Goal: Transaction & Acquisition: Purchase product/service

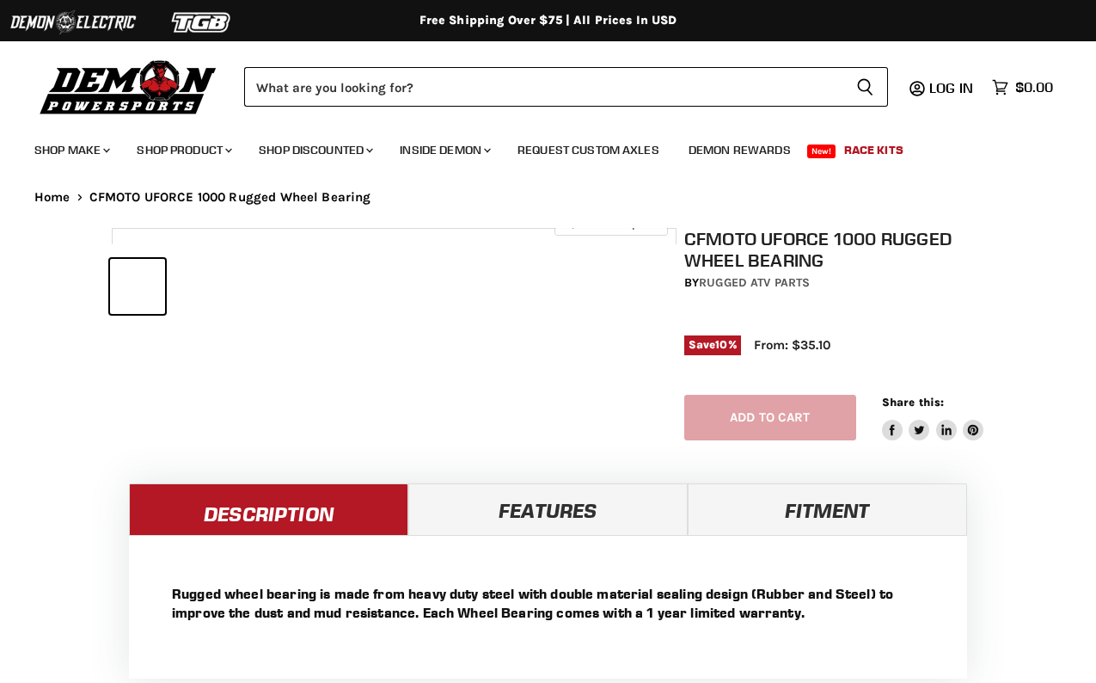
select select "******"
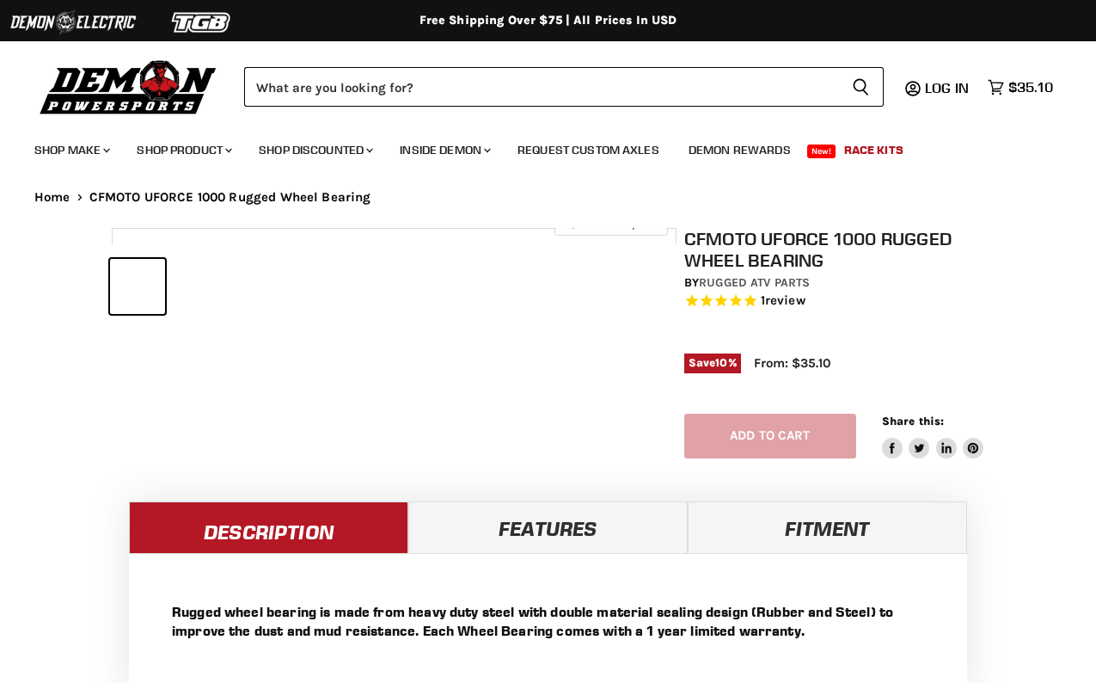
select select "******"
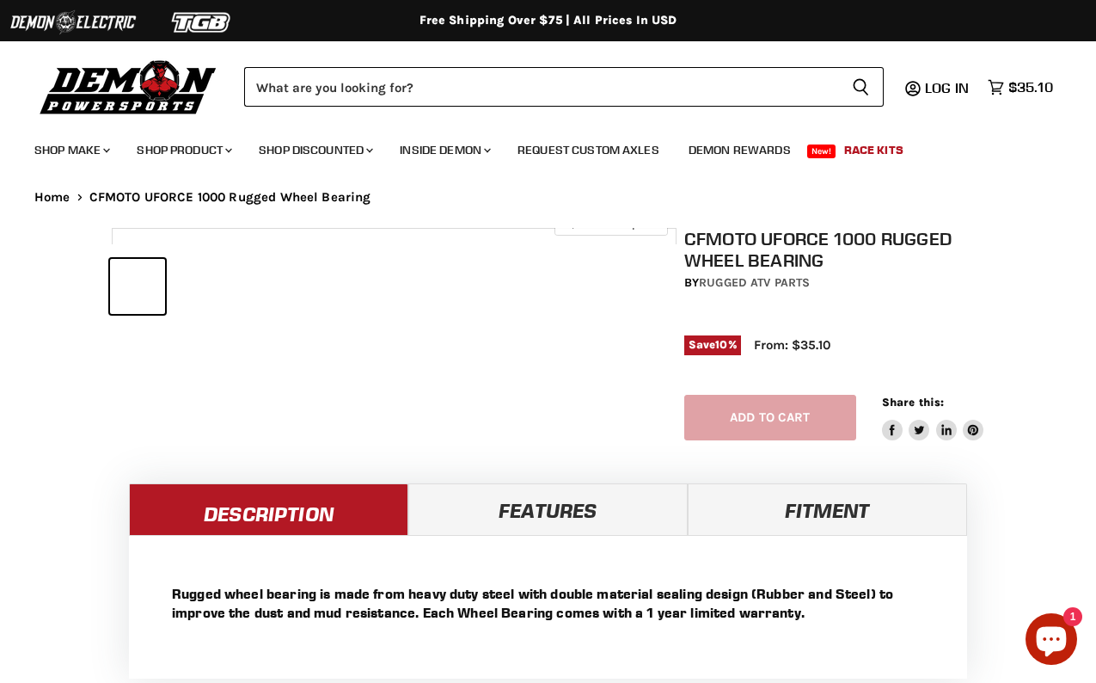
select select "******"
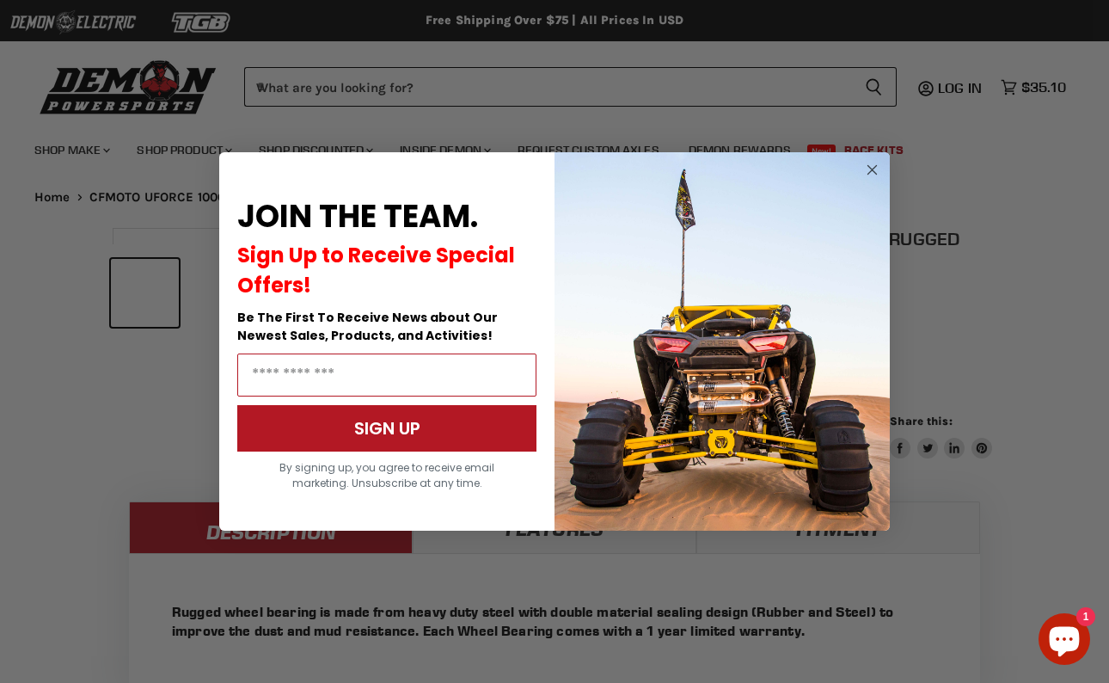
scroll to position [683, 0]
